Goal: Task Accomplishment & Management: Use online tool/utility

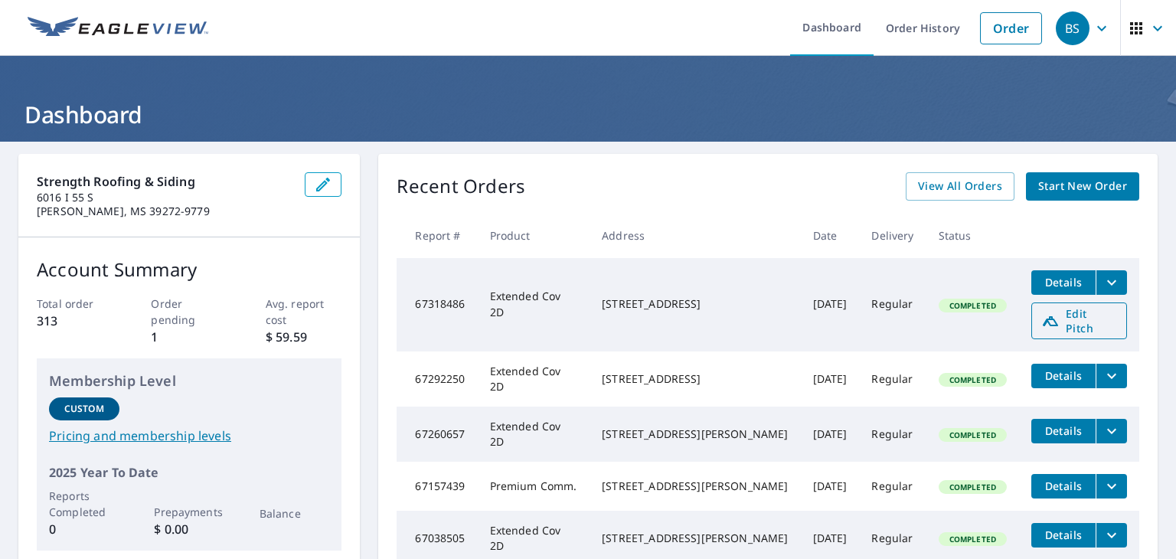
click at [1057, 322] on span "Edit Pitch" at bounding box center [1080, 320] width 76 height 29
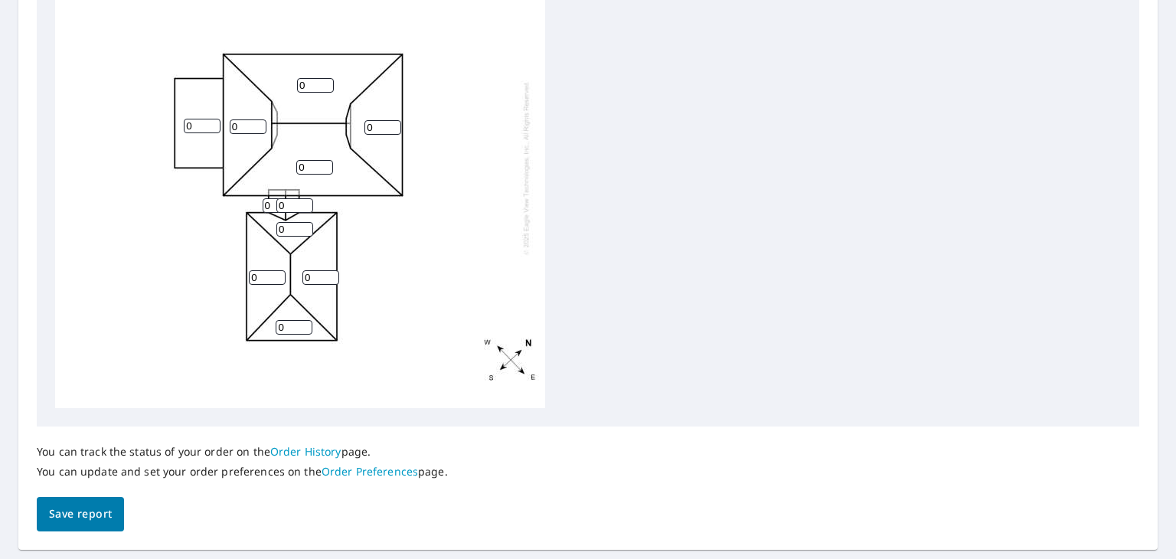
scroll to position [613, 0]
